Goal: Transaction & Acquisition: Download file/media

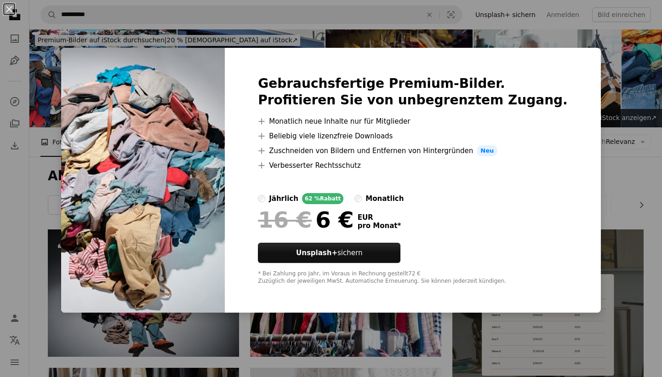
scroll to position [282, 0]
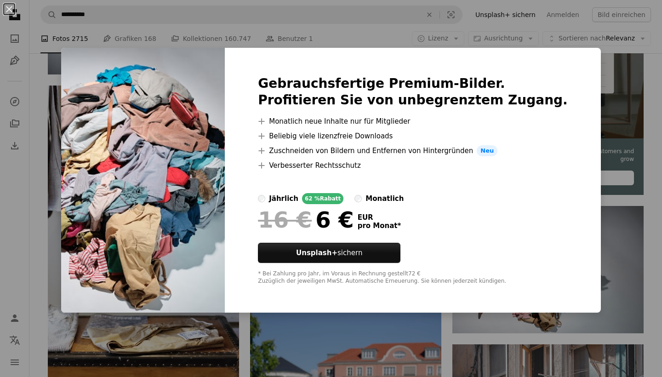
click at [651, 176] on div "An X shape Gebrauchsfertige Premium-Bilder. Profitieren Sie von unbegrenztem Zu…" at bounding box center [331, 188] width 662 height 377
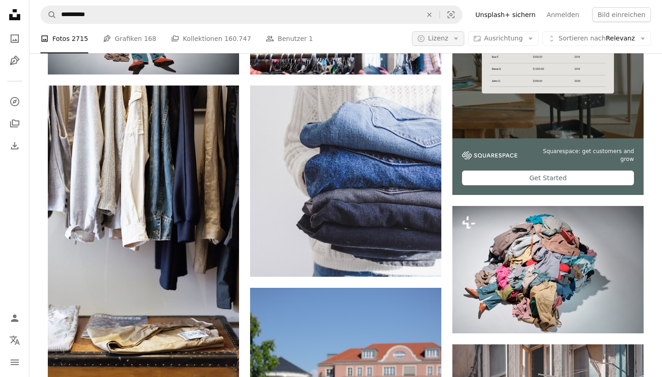
click at [458, 40] on icon "button" at bounding box center [455, 39] width 4 height 2
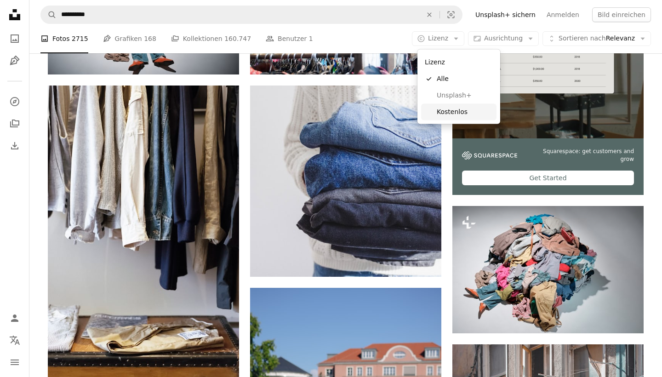
click at [444, 106] on link "Kostenlos" at bounding box center [458, 111] width 75 height 17
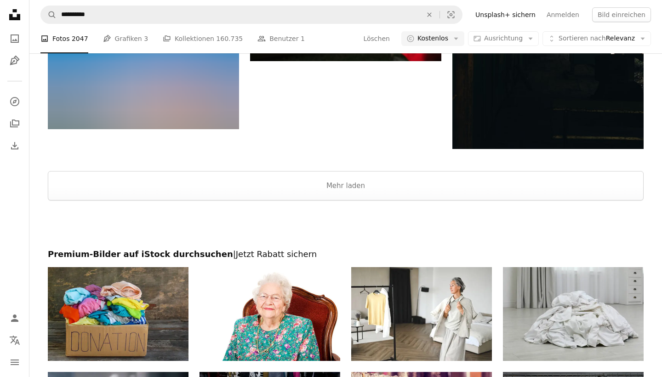
scroll to position [1685, 0]
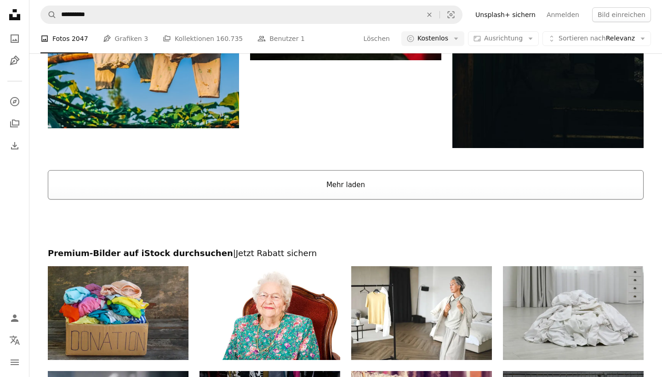
click at [333, 187] on button "Mehr laden" at bounding box center [345, 184] width 595 height 29
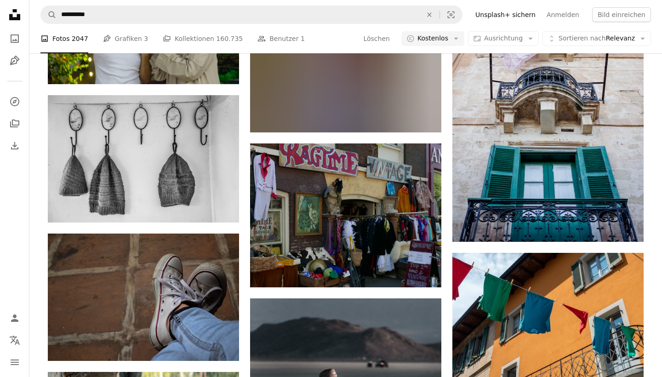
scroll to position [3963, 0]
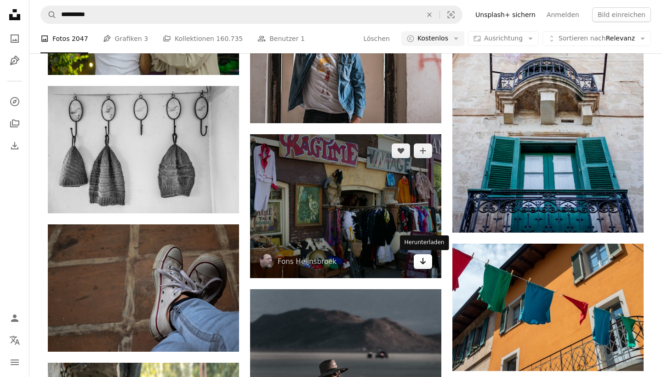
click at [424, 264] on icon "Arrow pointing down" at bounding box center [422, 260] width 7 height 11
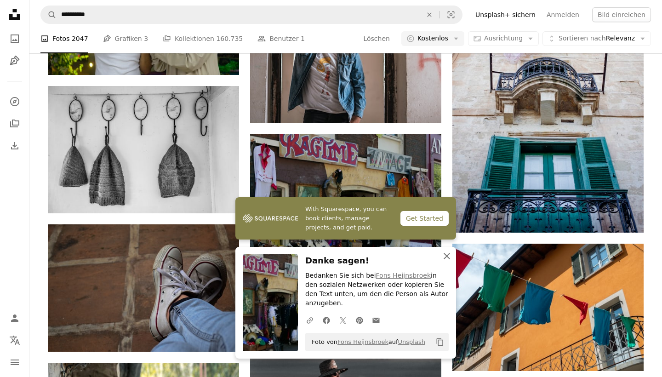
click at [448, 261] on icon "An X shape" at bounding box center [446, 255] width 11 height 11
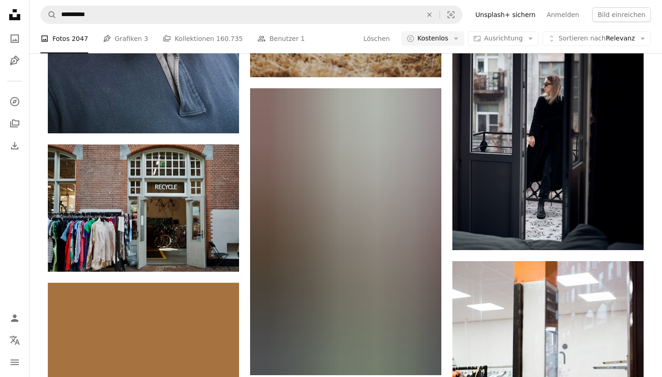
scroll to position [6891, 0]
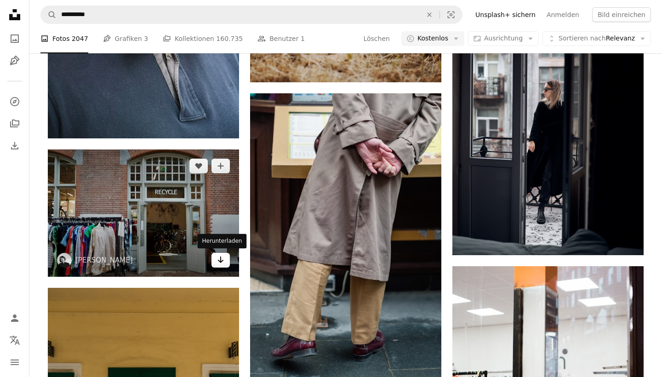
click at [221, 264] on icon "Arrow pointing down" at bounding box center [220, 259] width 7 height 11
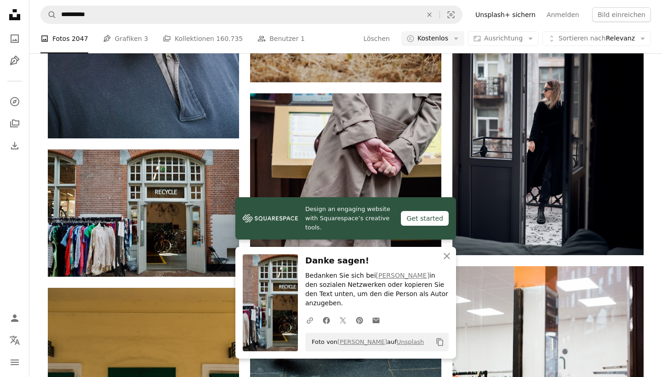
click at [446, 266] on div "Design an engaging website with Squarespace’s creative tools. Get started An X …" at bounding box center [345, 277] width 221 height 161
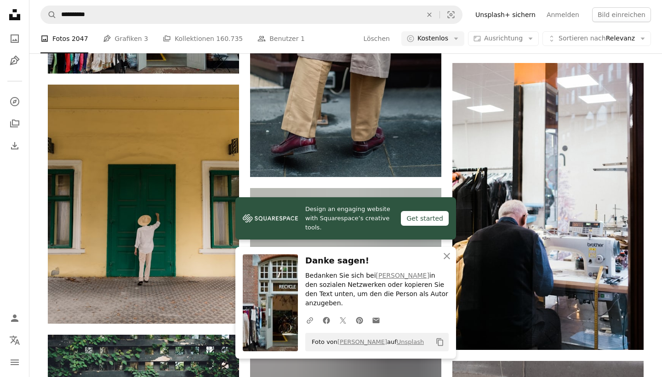
scroll to position [7100, 0]
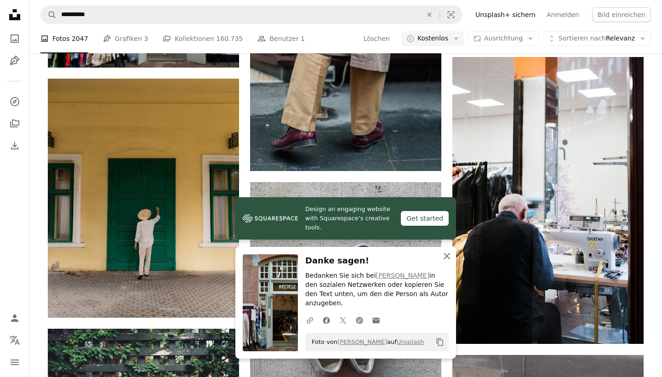
click at [445, 259] on icon "button" at bounding box center [446, 256] width 6 height 6
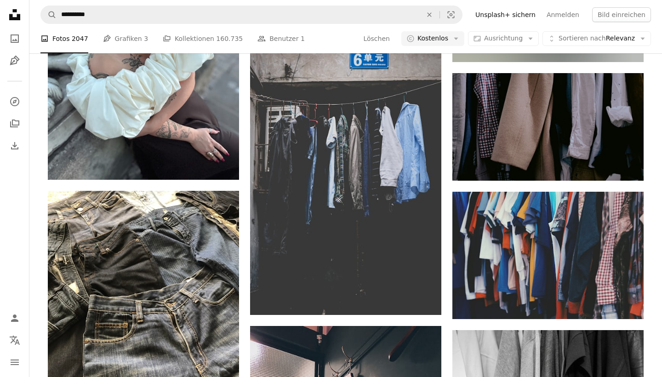
scroll to position [13309, 0]
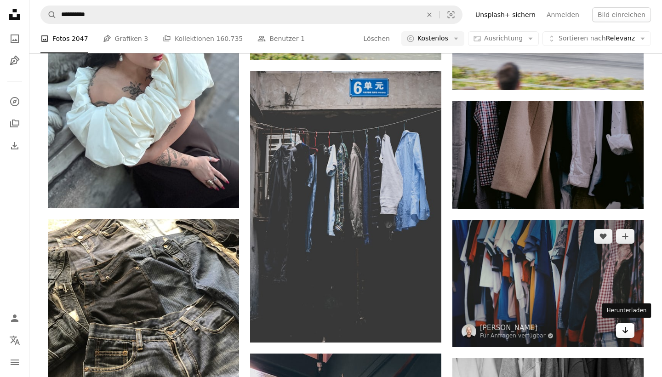
click at [623, 330] on icon "Arrow pointing down" at bounding box center [624, 329] width 7 height 11
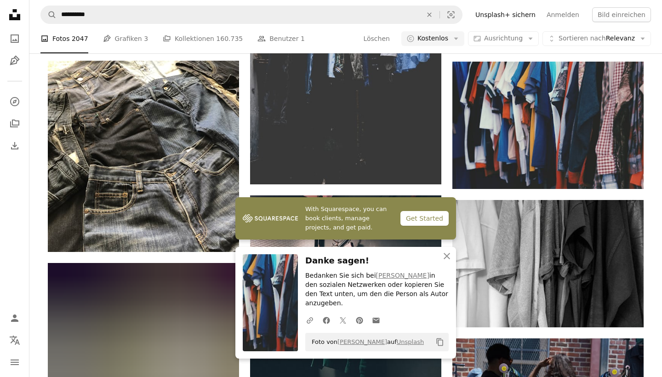
scroll to position [13468, 0]
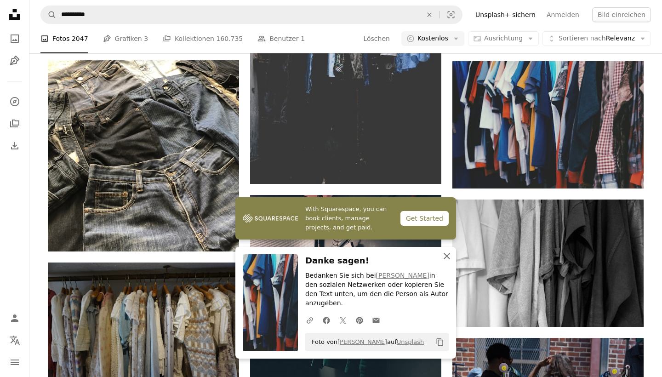
click at [448, 259] on icon "button" at bounding box center [446, 256] width 6 height 6
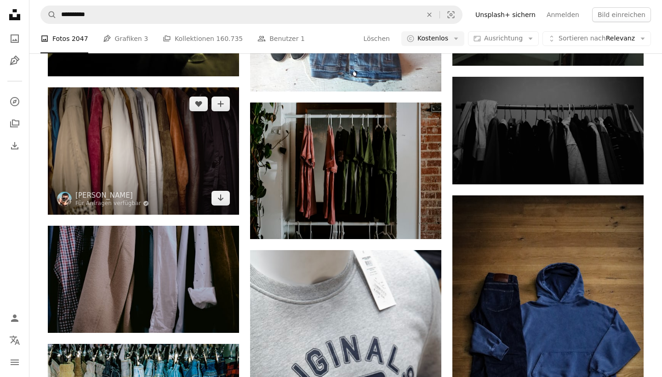
scroll to position [14877, 0]
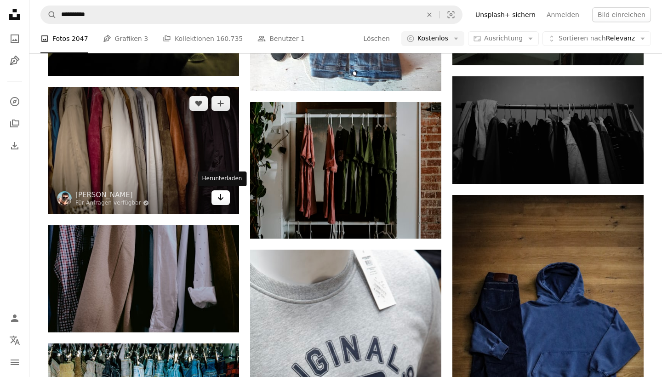
click at [224, 198] on icon "Arrow pointing down" at bounding box center [220, 197] width 7 height 11
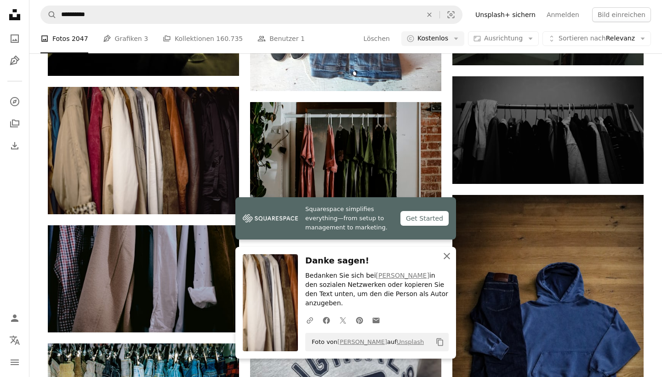
click at [448, 261] on icon "An X shape" at bounding box center [446, 255] width 11 height 11
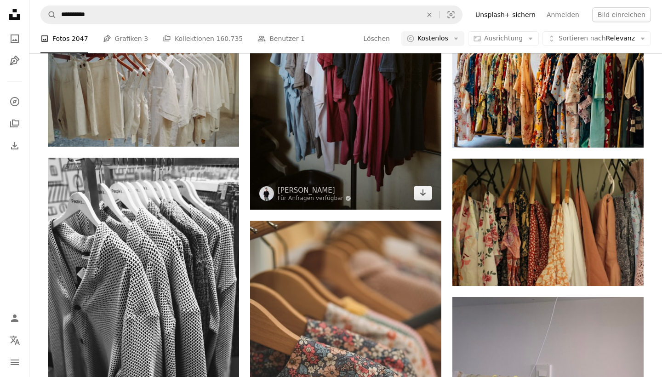
scroll to position [15676, 0]
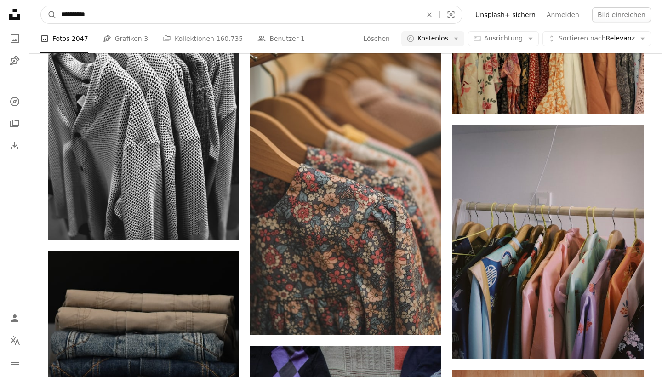
drag, startPoint x: 92, startPoint y: 12, endPoint x: 17, endPoint y: 7, distance: 75.5
type input "**********"
click at [49, 15] on button "A magnifying glass" at bounding box center [49, 14] width 16 height 17
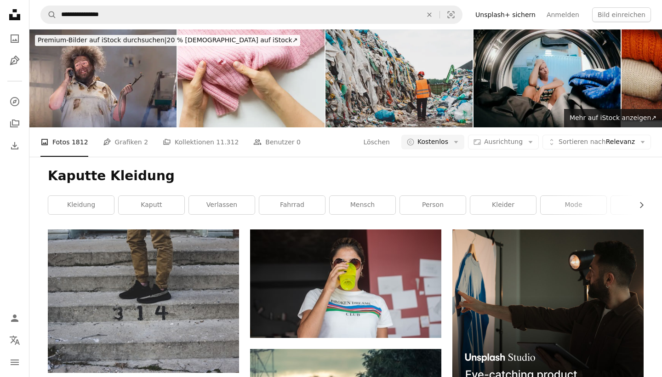
click at [402, 74] on img at bounding box center [398, 78] width 147 height 98
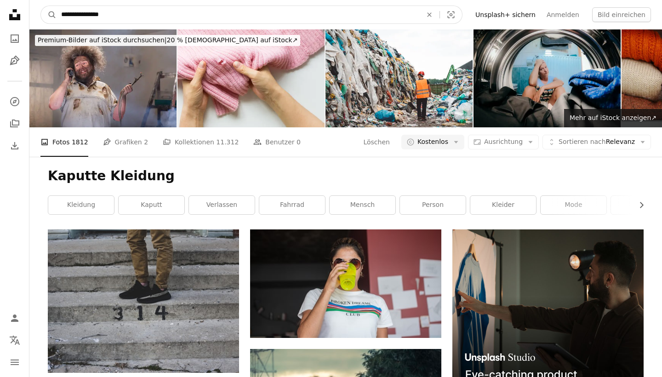
drag, startPoint x: 113, startPoint y: 15, endPoint x: 6, endPoint y: 1, distance: 107.4
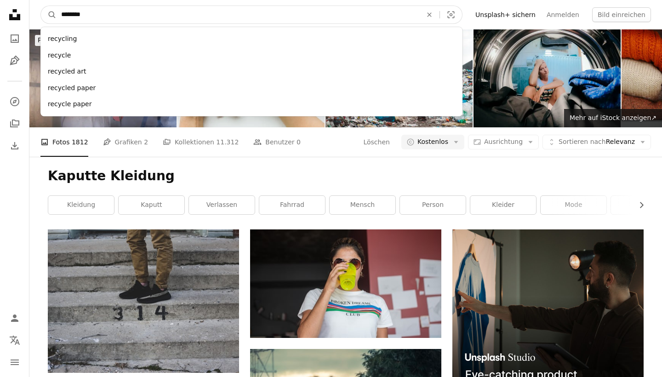
type input "*********"
click at [49, 15] on button "A magnifying glass" at bounding box center [49, 14] width 16 height 17
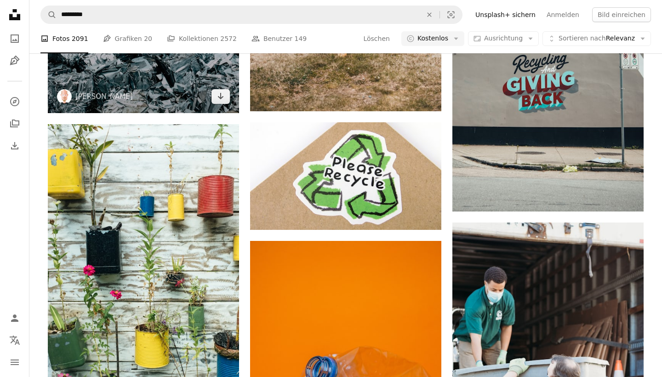
scroll to position [1098, 0]
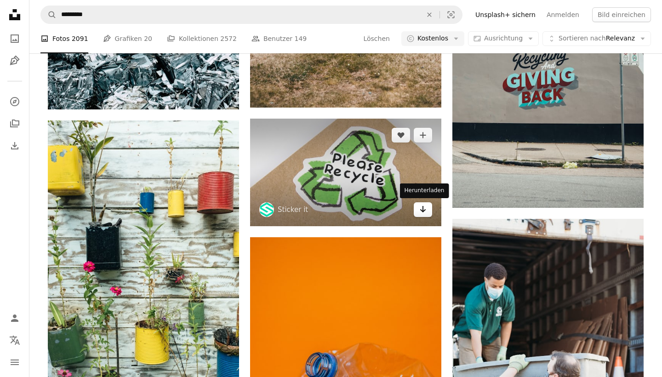
click at [425, 210] on icon "Arrow pointing down" at bounding box center [422, 209] width 7 height 11
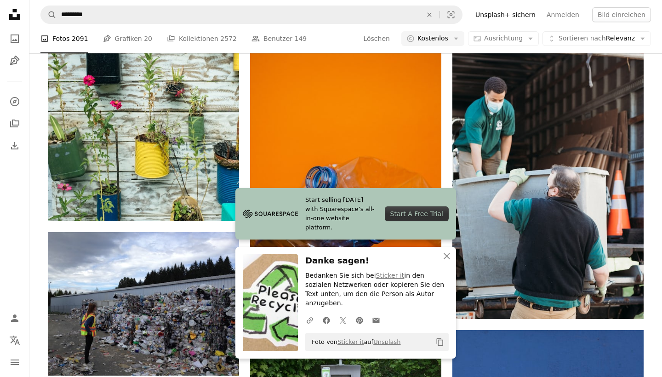
scroll to position [1294, 0]
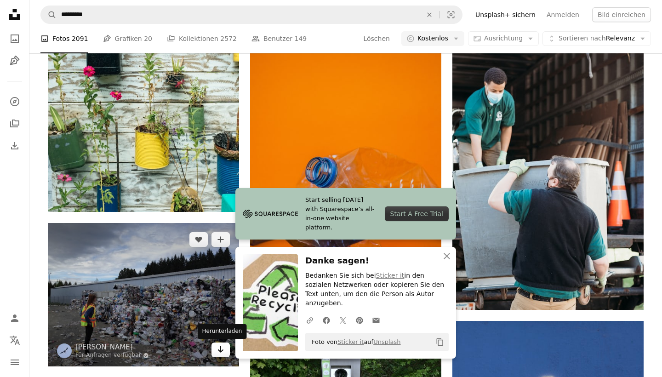
click at [225, 352] on link "Arrow pointing down" at bounding box center [220, 349] width 18 height 15
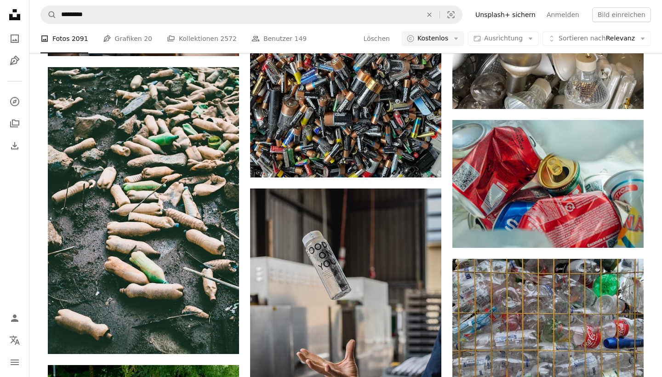
scroll to position [4732, 0]
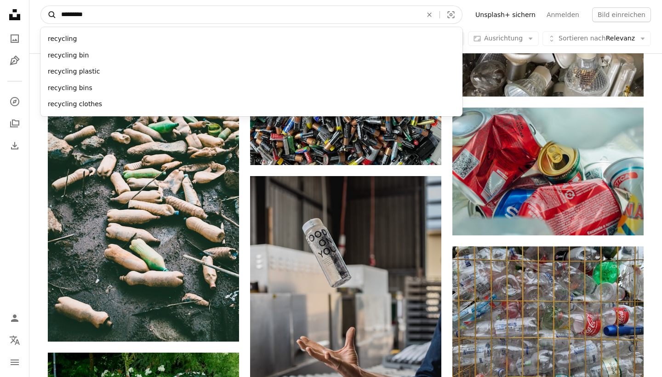
drag, startPoint x: 99, startPoint y: 20, endPoint x: 47, endPoint y: 13, distance: 52.8
click at [47, 13] on form "A magnifying glass ********* recycling recycling bin recycling plastic recyclin…" at bounding box center [251, 15] width 422 height 18
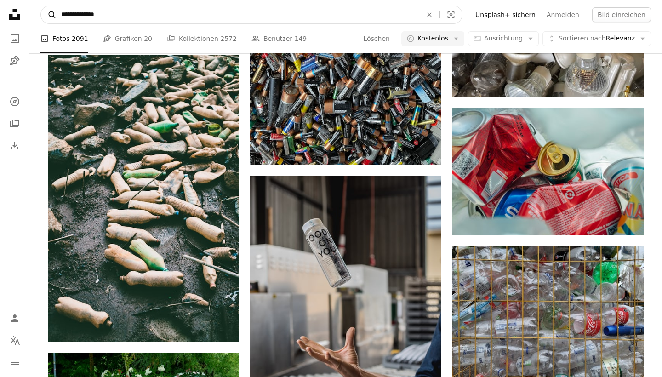
type input "**********"
click at [49, 15] on button "A magnifying glass" at bounding box center [49, 14] width 16 height 17
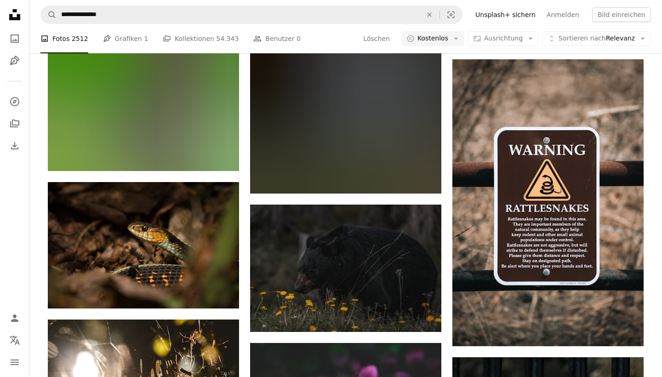
scroll to position [1168, 0]
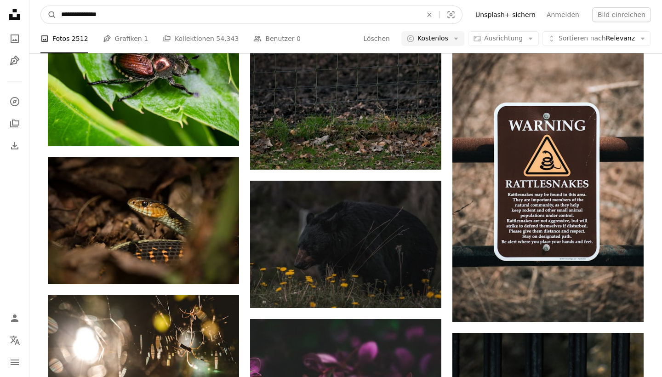
drag, startPoint x: 133, startPoint y: 11, endPoint x: 26, endPoint y: 1, distance: 107.1
click at [26, 2] on div "**********" at bounding box center [331, 218] width 662 height 2772
type input "**********"
click at [49, 15] on button "A magnifying glass" at bounding box center [49, 14] width 16 height 17
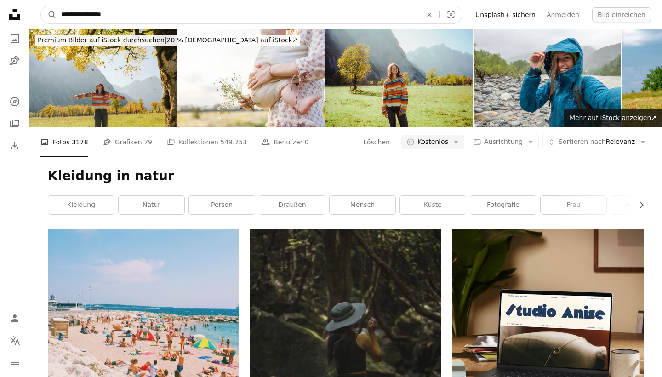
drag, startPoint x: 117, startPoint y: 17, endPoint x: 7, endPoint y: -10, distance: 113.3
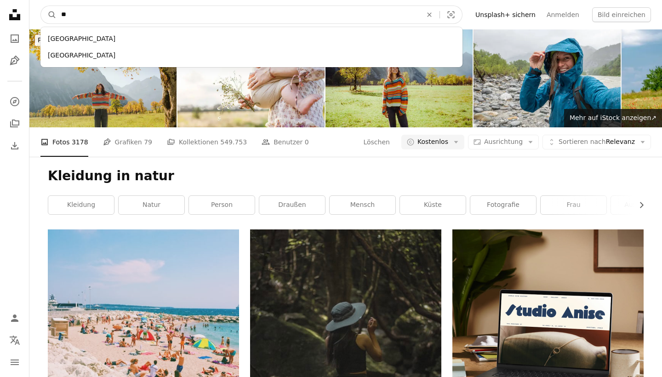
type input "*"
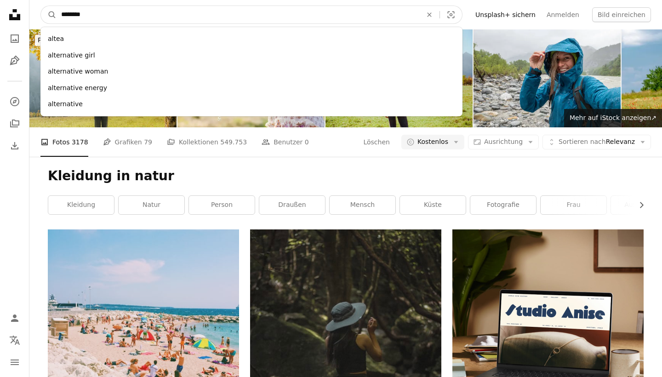
type input "*********"
click at [49, 15] on button "A magnifying glass" at bounding box center [49, 14] width 16 height 17
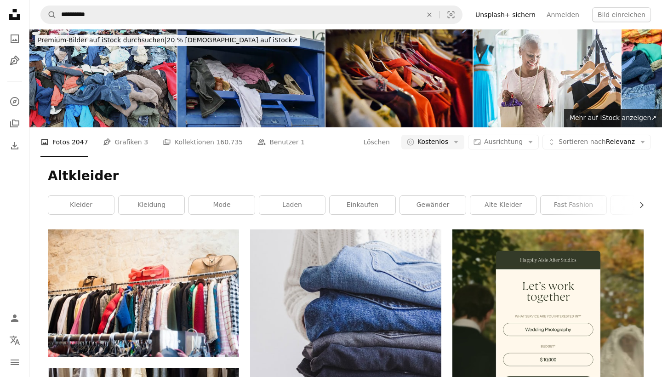
click at [147, 84] on img at bounding box center [102, 78] width 147 height 98
